Goal: Information Seeking & Learning: Learn about a topic

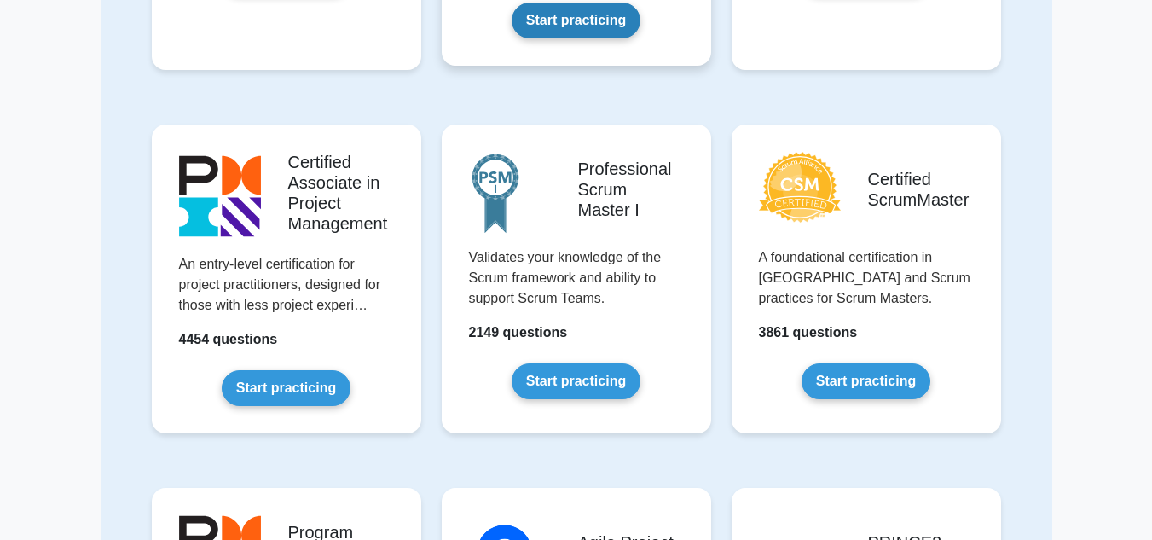
scroll to position [512, 0]
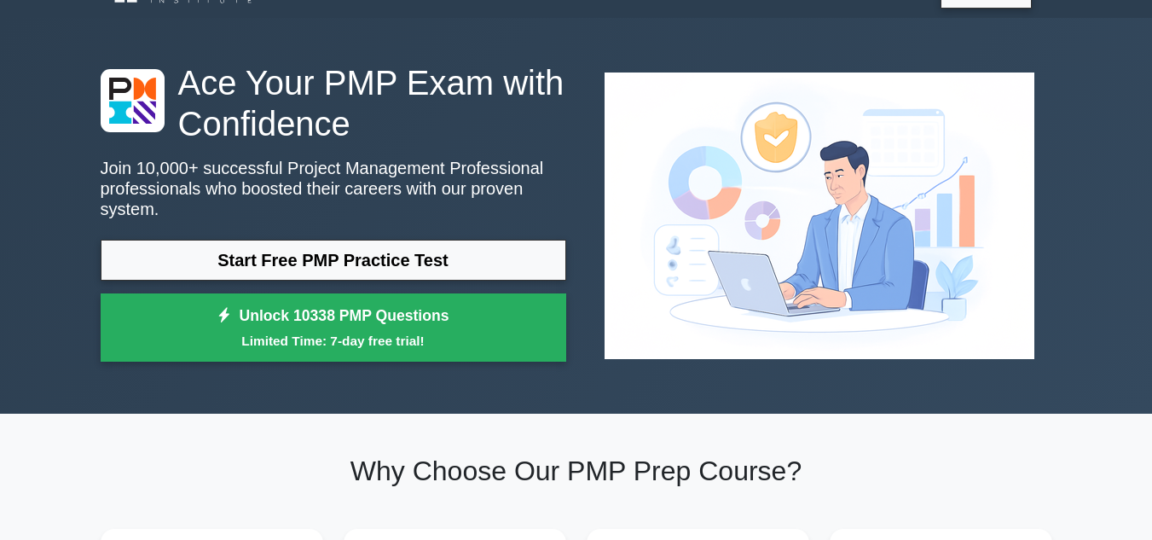
scroll to position [34, 0]
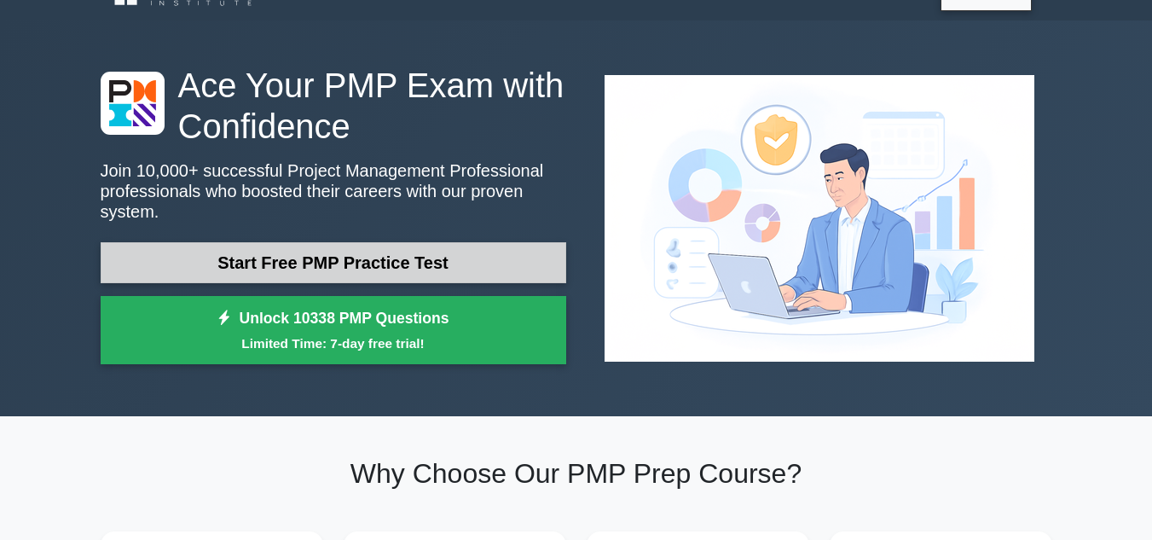
drag, startPoint x: 0, startPoint y: 0, endPoint x: 416, endPoint y: 235, distance: 478.0
click at [416, 242] on link "Start Free PMP Practice Test" at bounding box center [333, 262] width 465 height 41
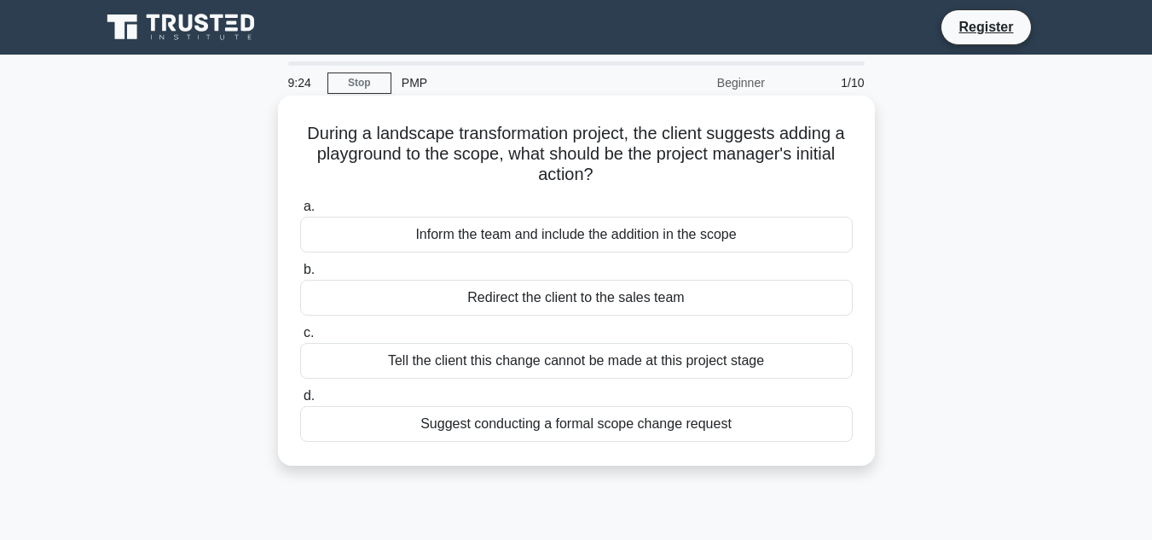
click at [522, 234] on div "Inform the team and include the addition in the scope" at bounding box center [576, 235] width 552 height 36
click at [300, 212] on input "a. Inform the team and include the addition in the scope" at bounding box center [300, 206] width 0 height 11
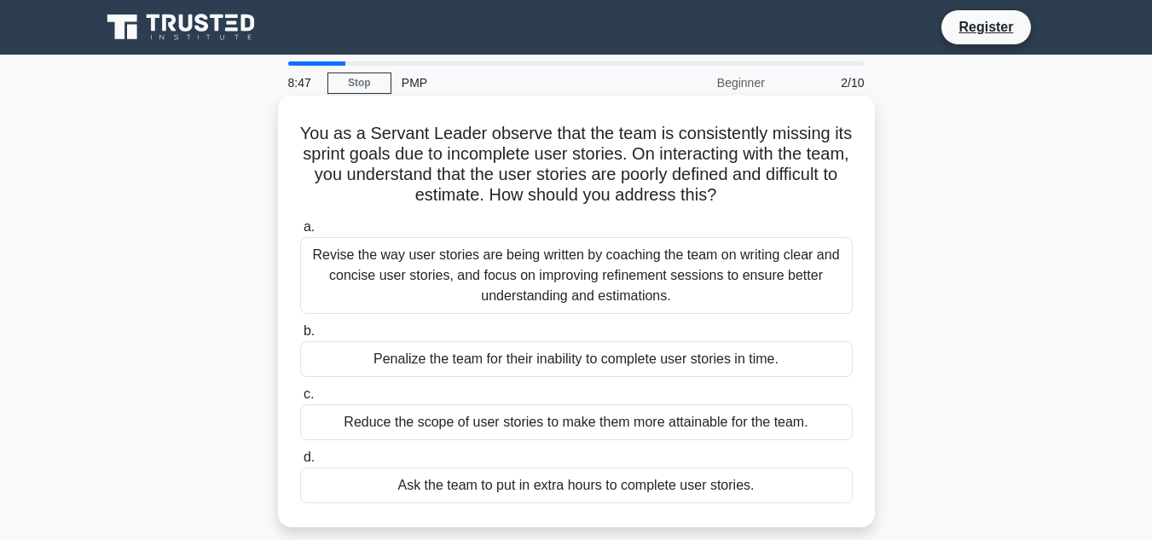
click at [529, 280] on div "Revise the way user stories are being written by coaching the team on writing c…" at bounding box center [576, 275] width 552 height 77
click at [300, 233] on input "a. Revise the way user stories are being written by coaching the team on writin…" at bounding box center [300, 227] width 0 height 11
